Goal: Learn about a topic

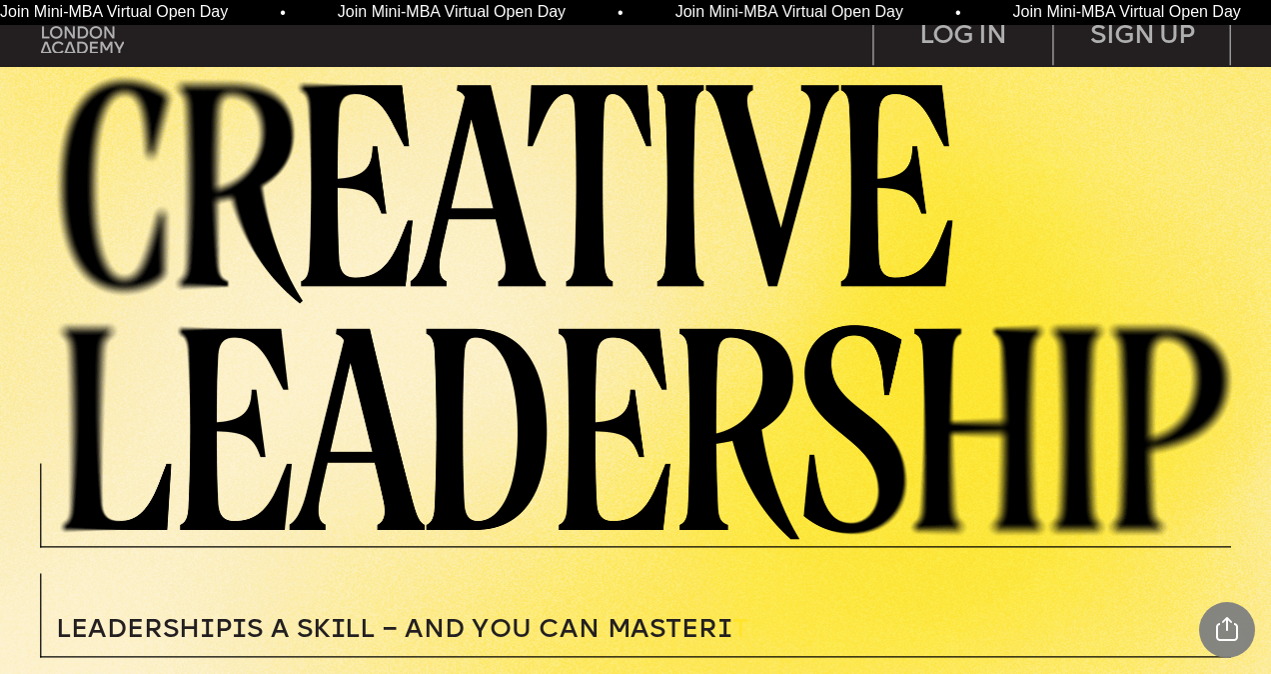
drag, startPoint x: 1230, startPoint y: 0, endPoint x: 670, endPoint y: 268, distance: 621.3
click at [670, 268] on img at bounding box center [657, 303] width 1228 height 471
